Goal: Find specific page/section: Find specific page/section

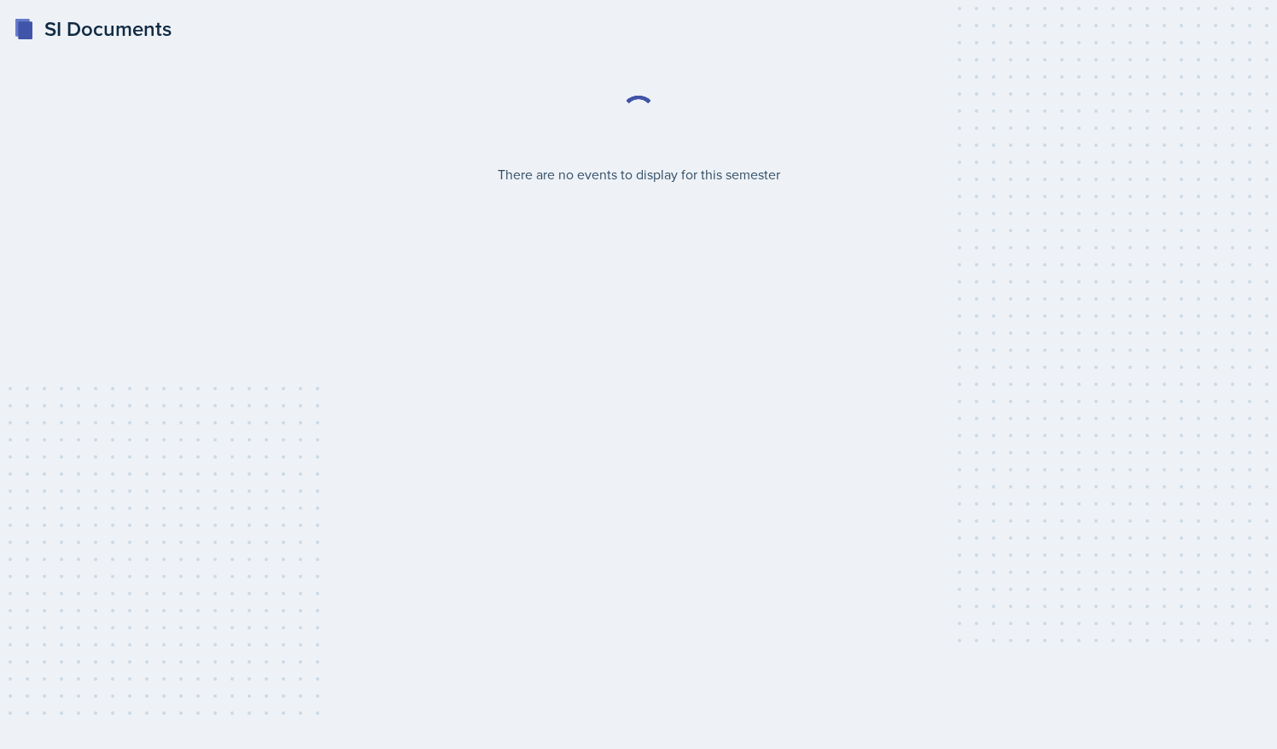
select select "2bed604d-1099-4043-b1bc-2365e8740244"
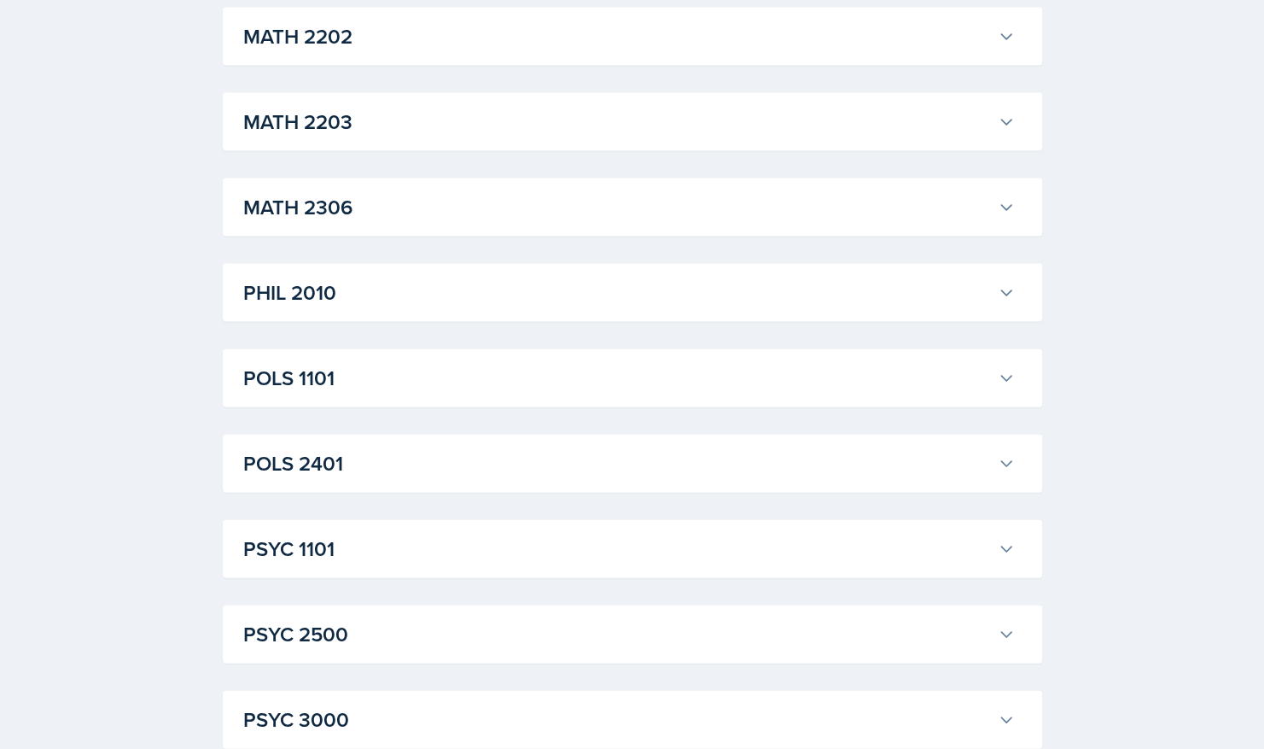
scroll to position [2013, 0]
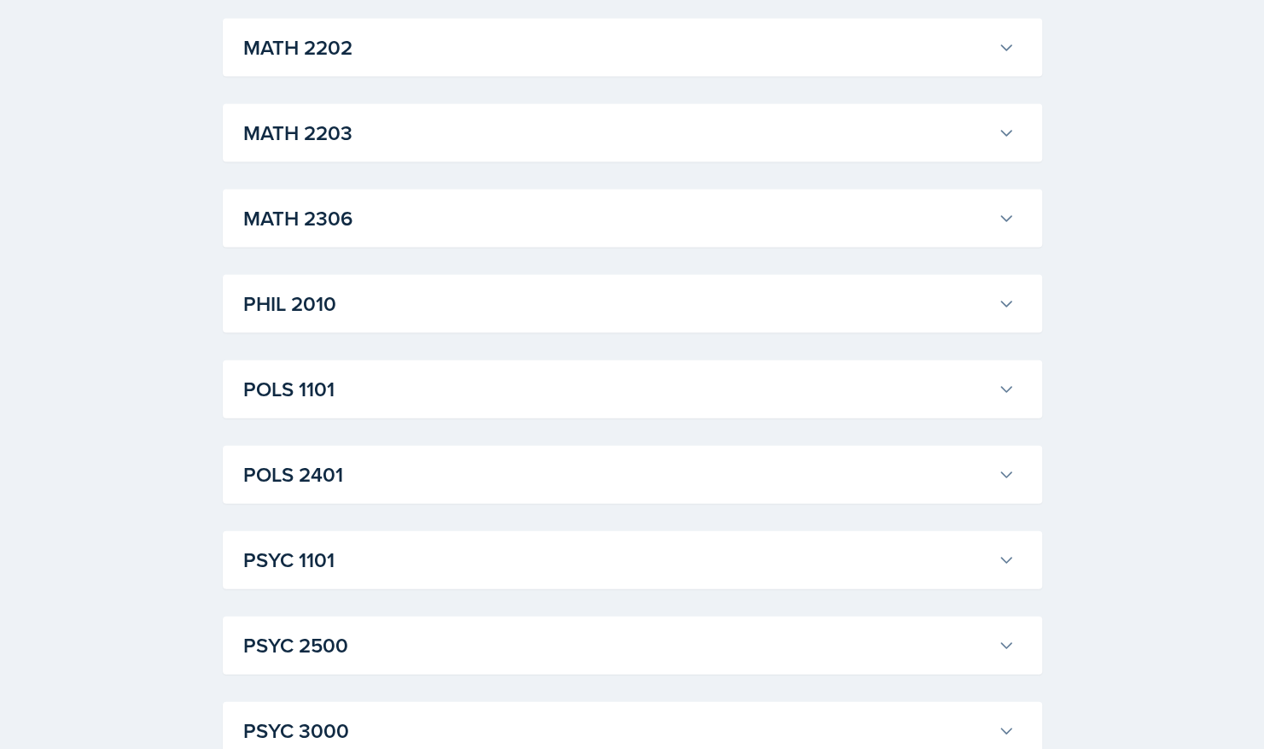
click at [957, 402] on h3 "POLS 1101" at bounding box center [617, 389] width 748 height 31
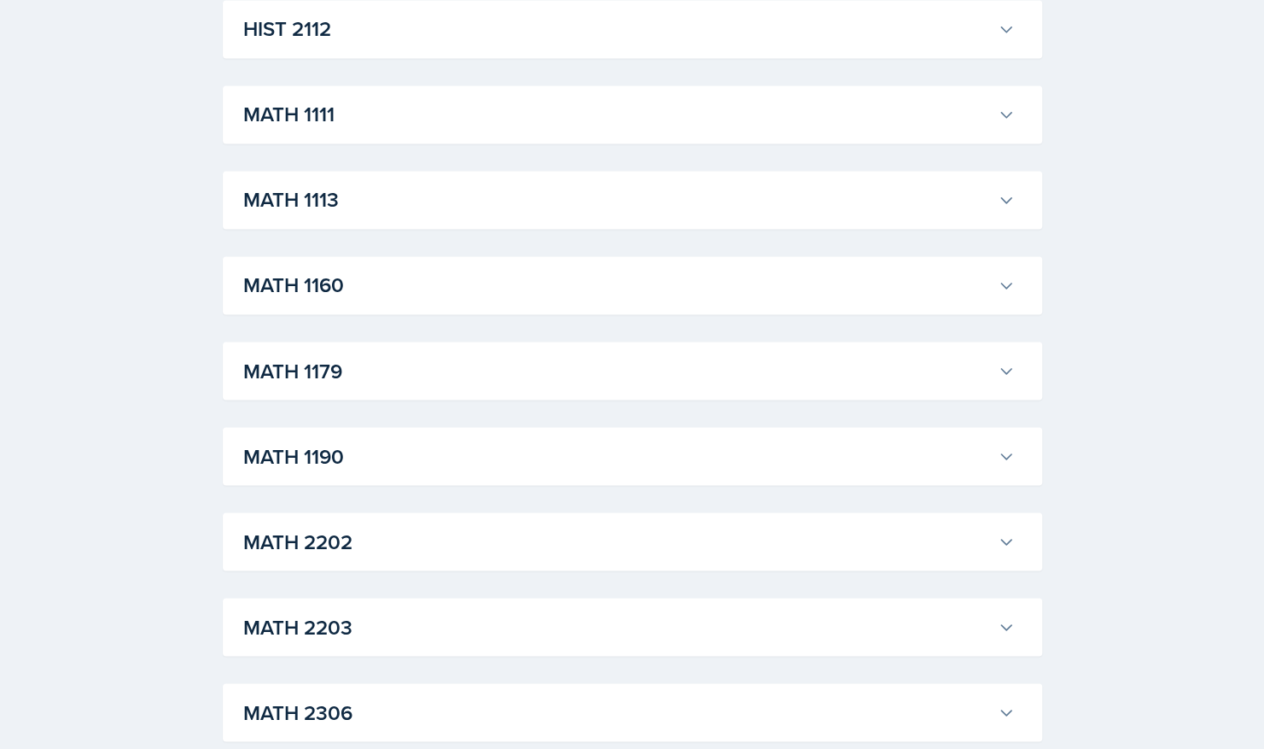
scroll to position [1518, 0]
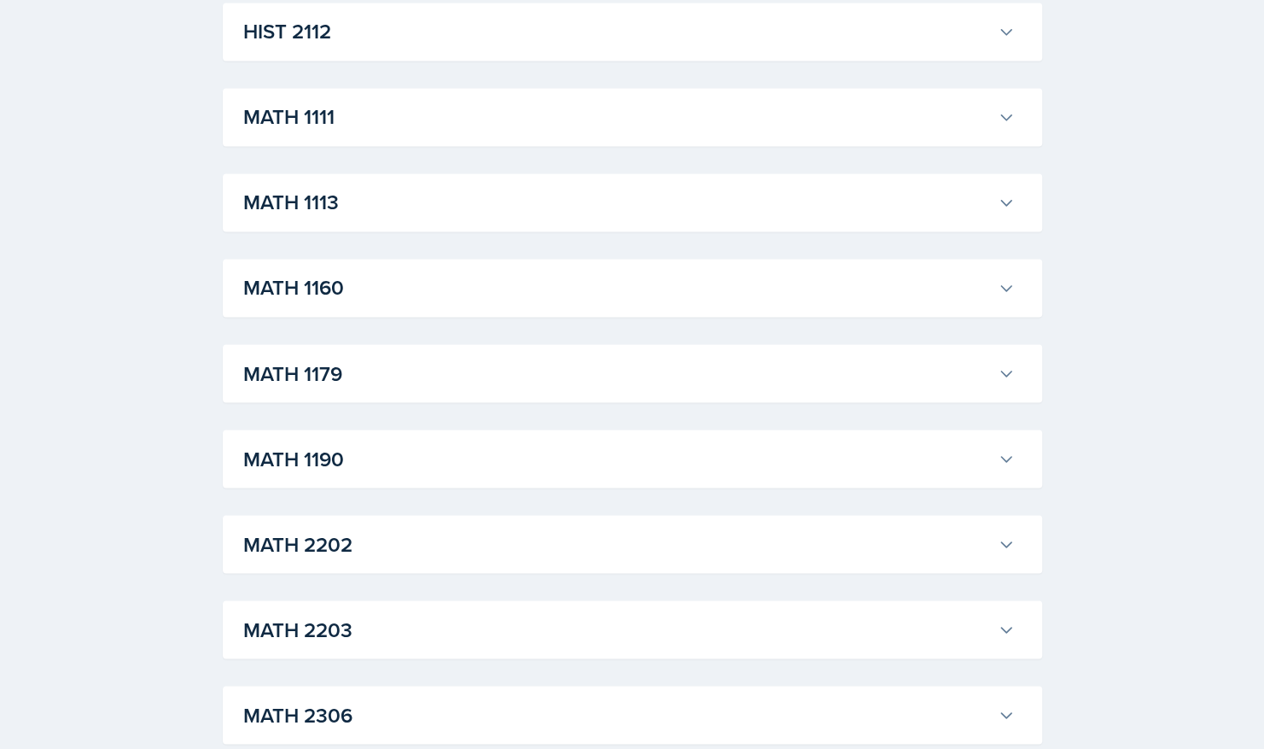
click at [971, 304] on button "MATH 1160" at bounding box center [629, 288] width 778 height 38
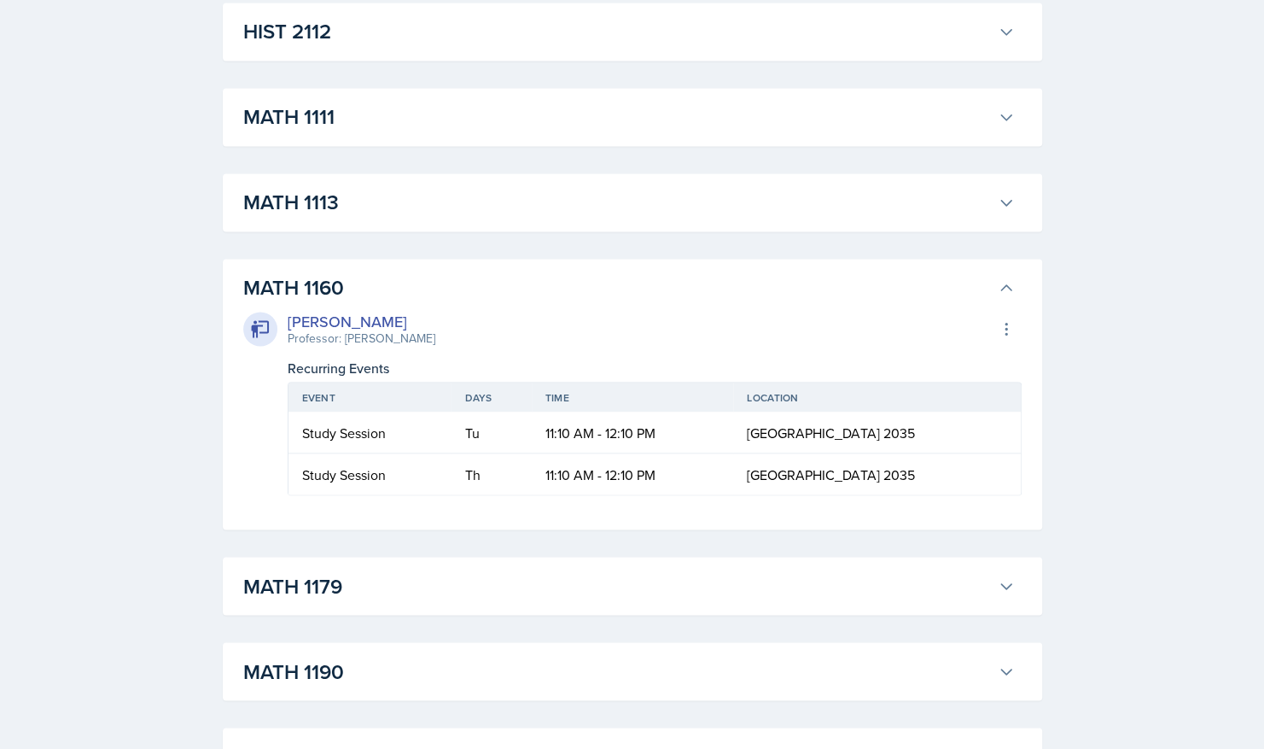
click at [1005, 200] on icon at bounding box center [1006, 202] width 17 height 17
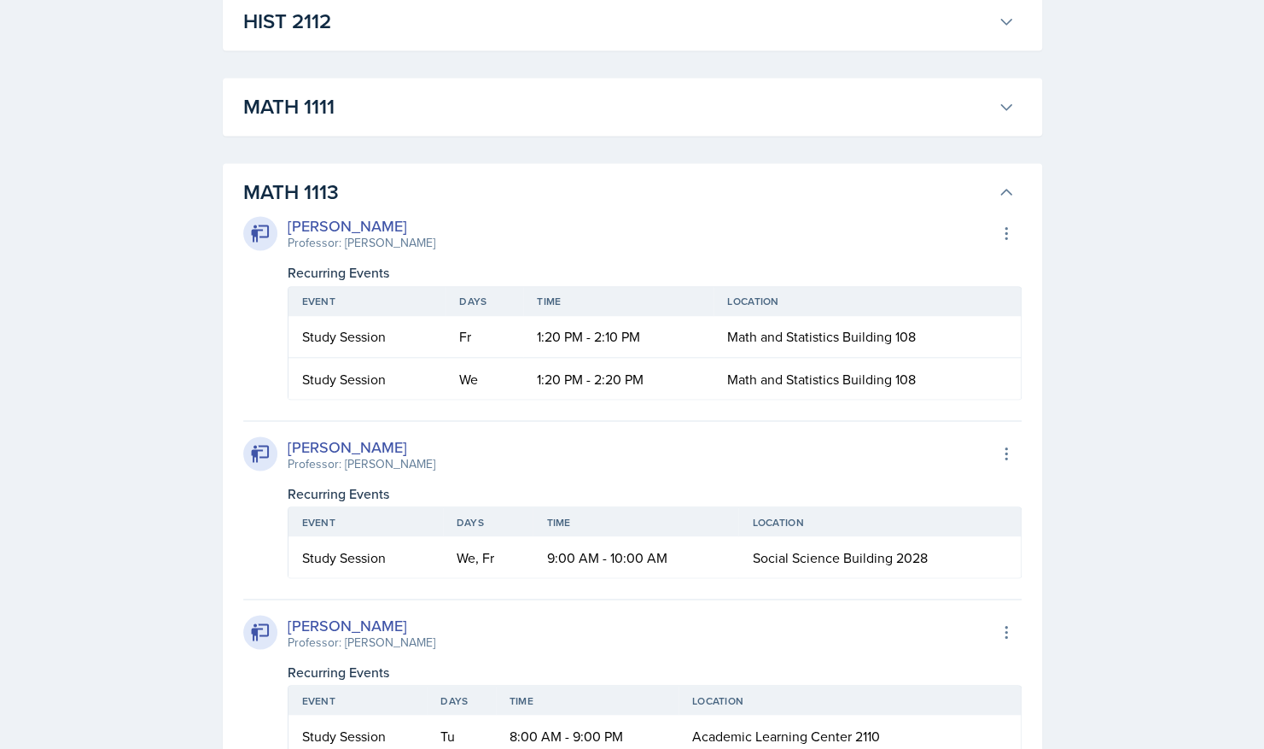
scroll to position [1531, 0]
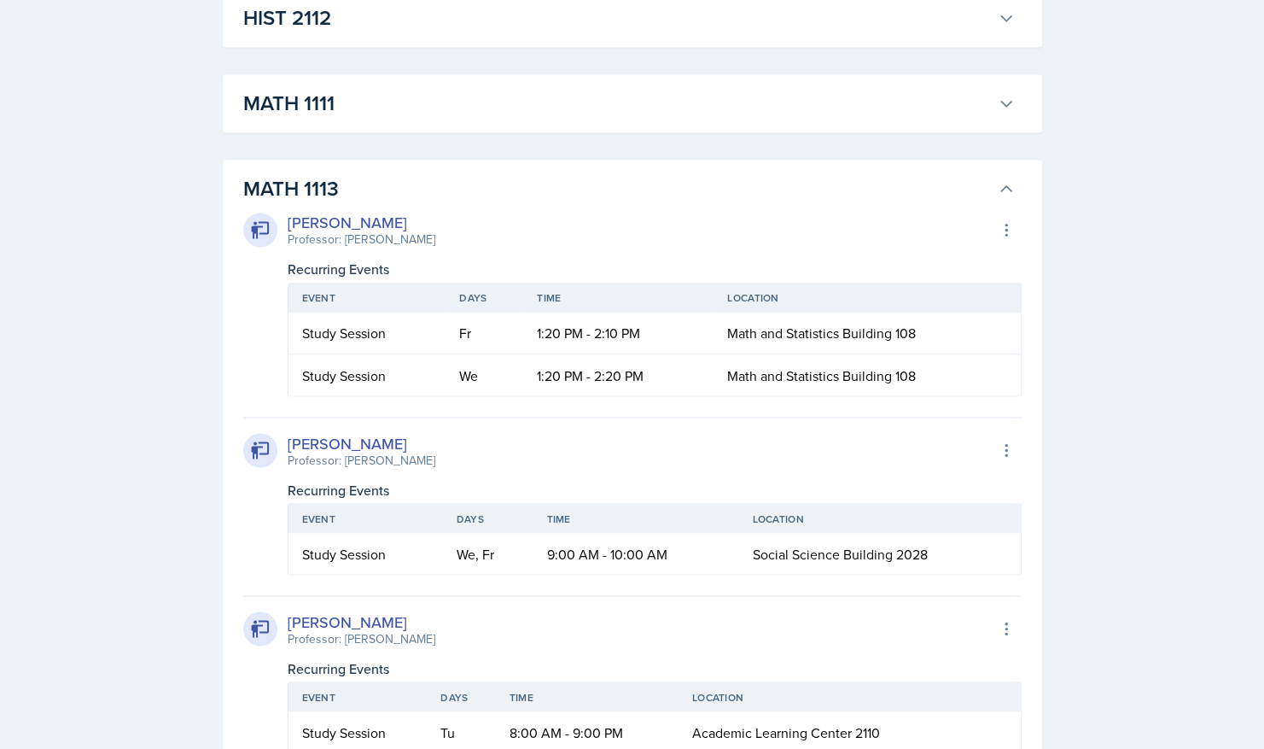
click at [1005, 186] on icon at bounding box center [1006, 188] width 10 height 5
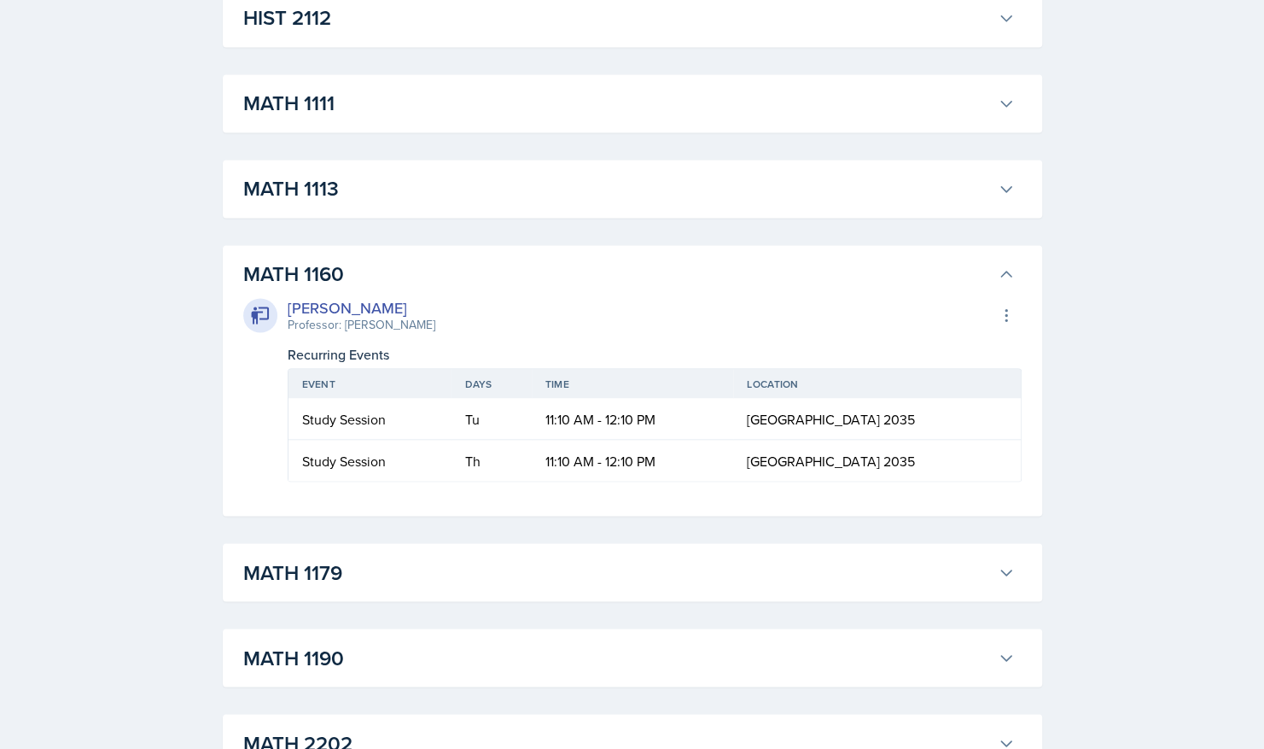
click at [1005, 102] on icon at bounding box center [1006, 103] width 17 height 17
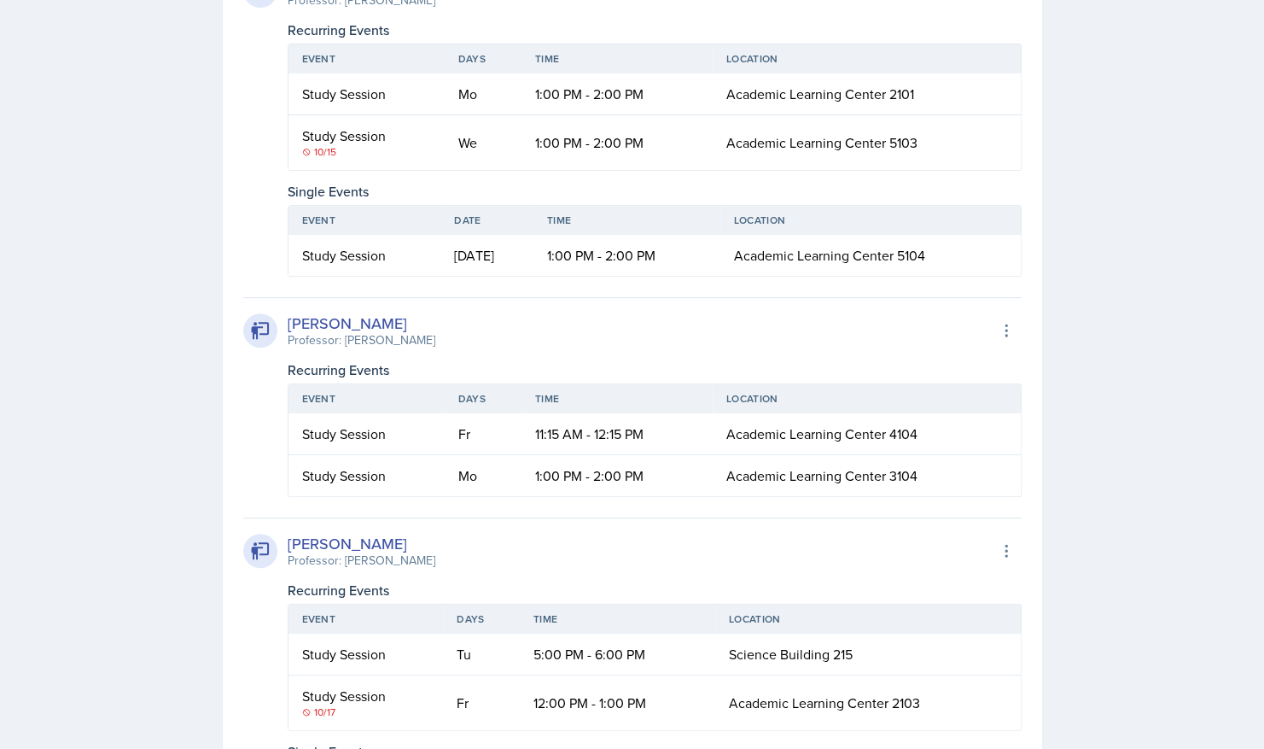
scroll to position [4135, 0]
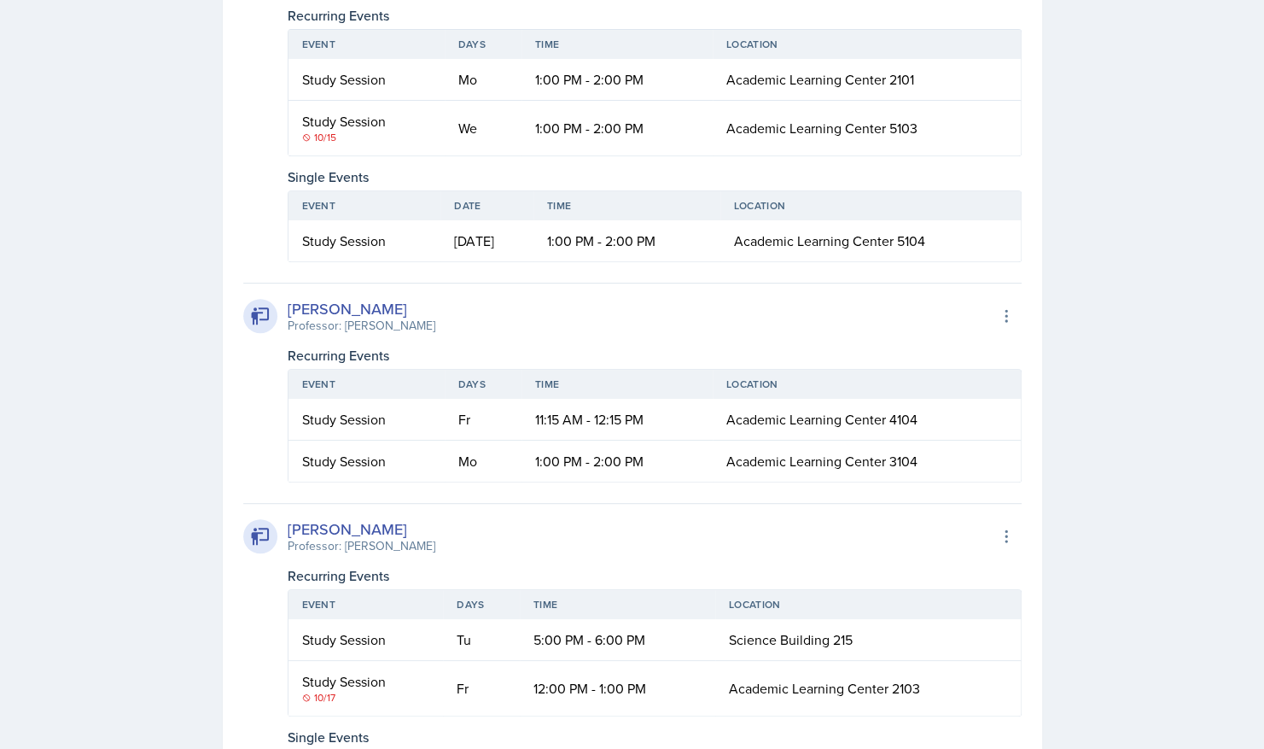
click at [1115, 377] on div "SI Documents Select Semester Fall 2025 Summer 2025 Spring 2025 Fall 2024 Summer…" at bounding box center [632, 238] width 1264 height 8746
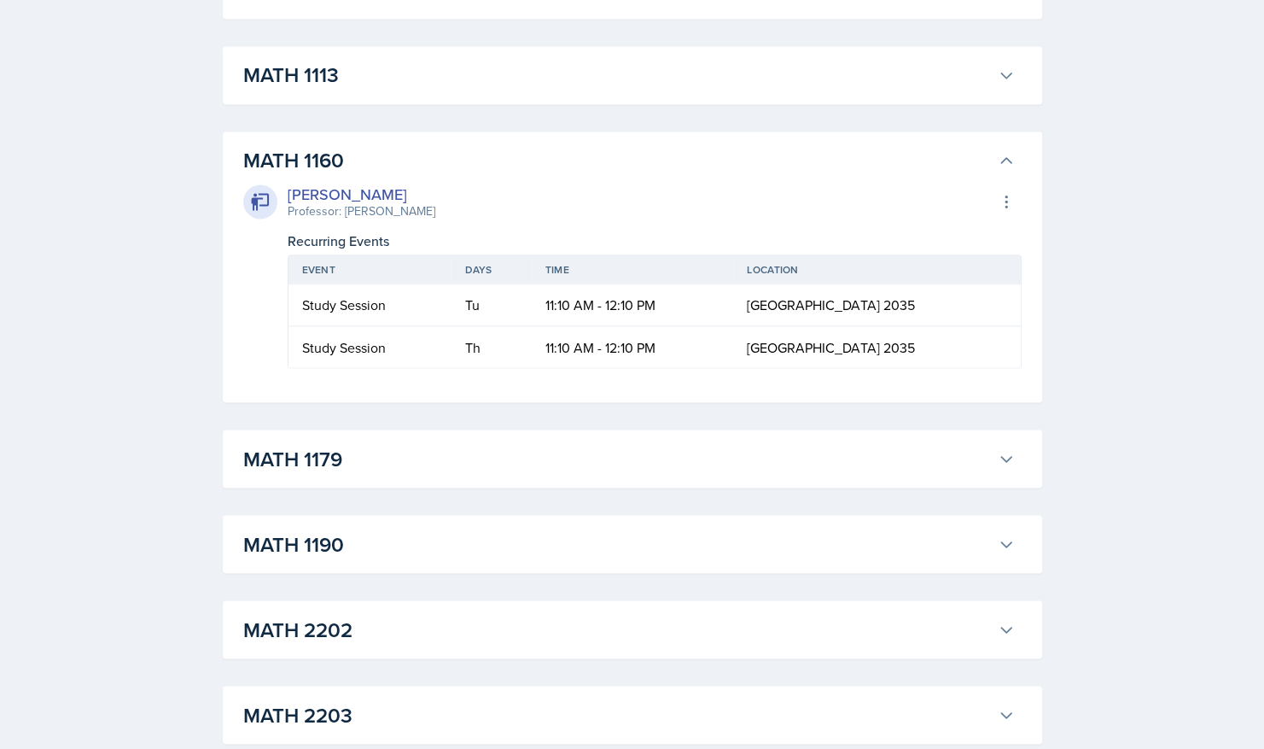
scroll to position [5372, 0]
click at [1005, 93] on button "MATH 1113" at bounding box center [629, 74] width 778 height 38
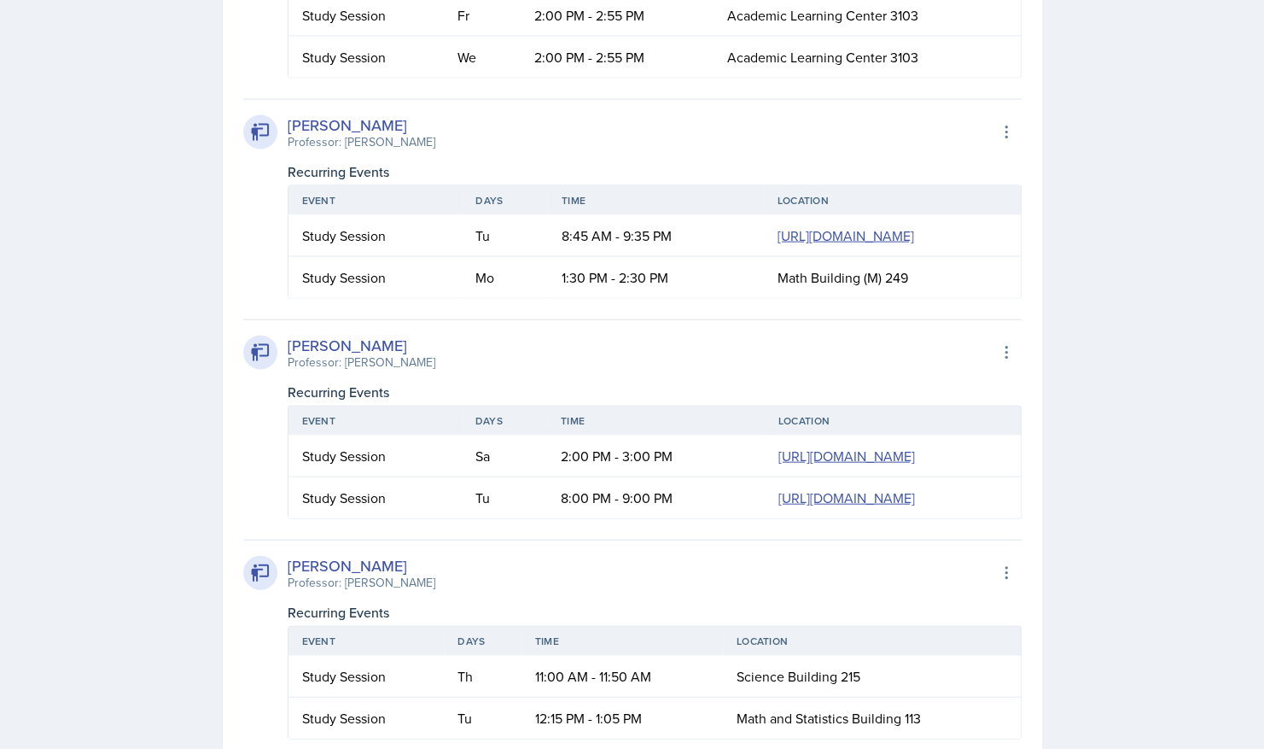
scroll to position [1999, 0]
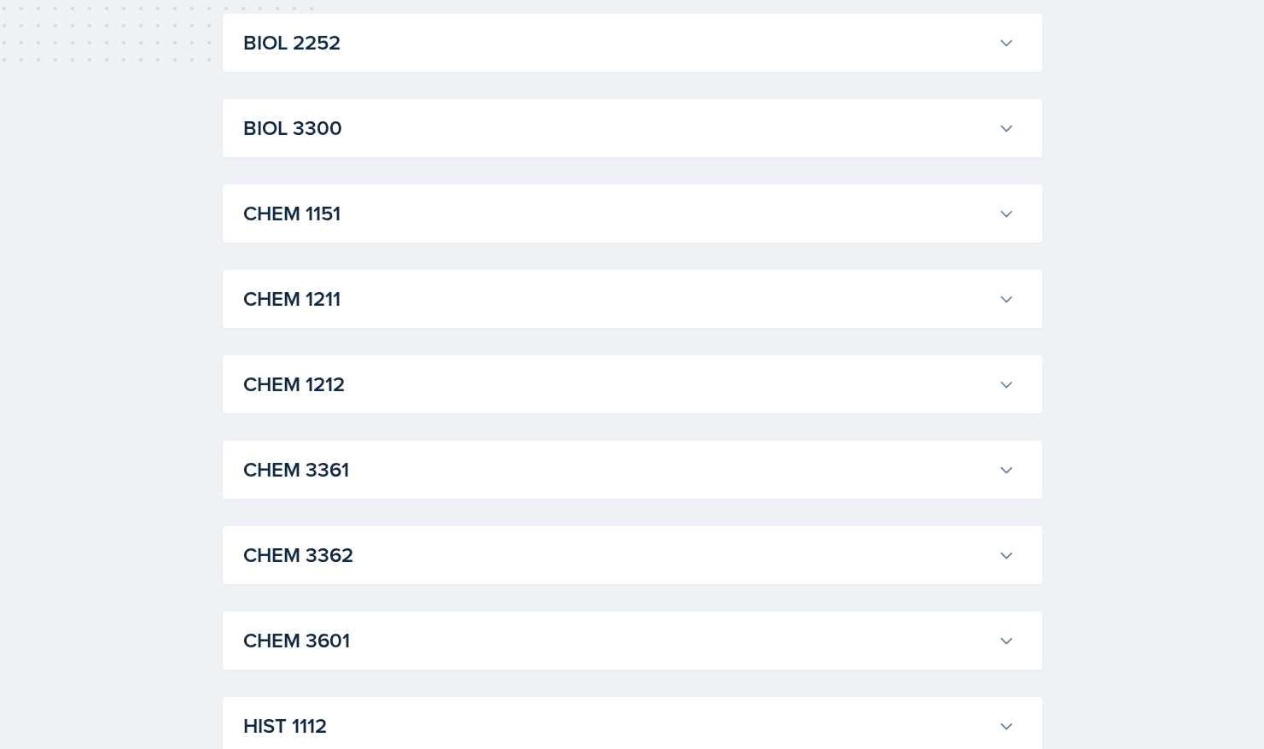
scroll to position [0, 0]
